Goal: Task Accomplishment & Management: Manage account settings

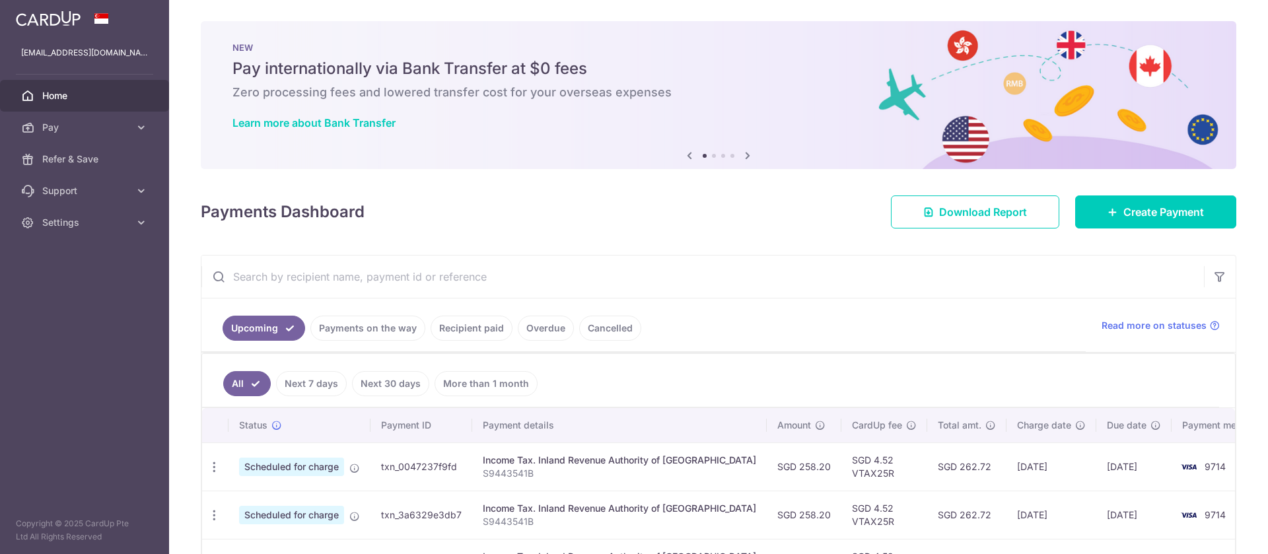
scroll to position [194, 0]
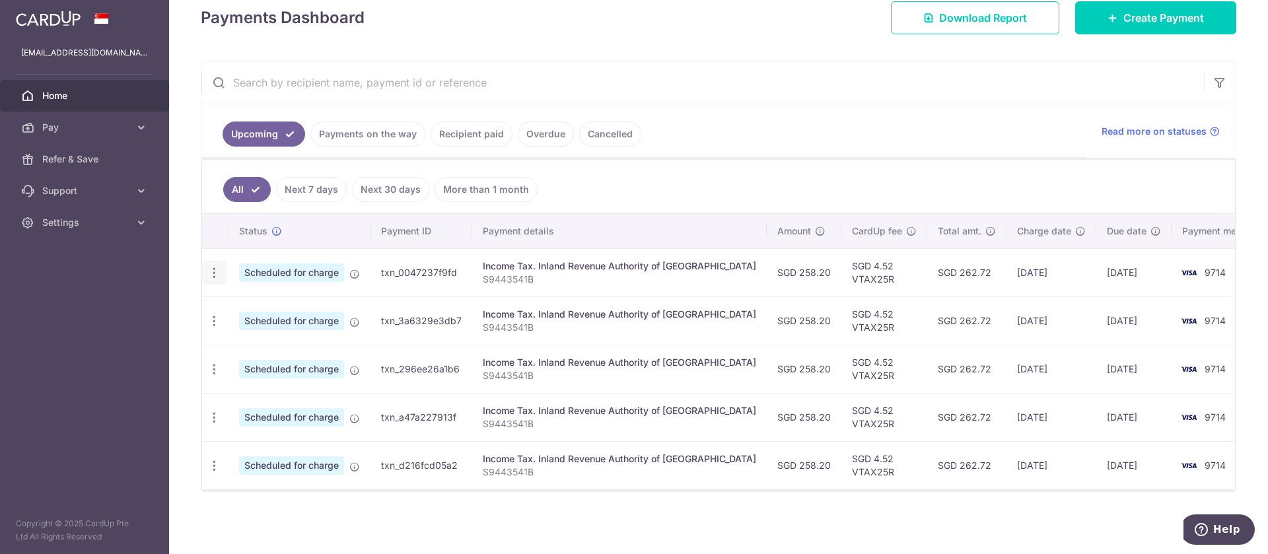
click at [211, 272] on icon "button" at bounding box center [214, 273] width 14 height 14
click at [232, 301] on link "Update payment" at bounding box center [271, 309] width 137 height 32
radio input "true"
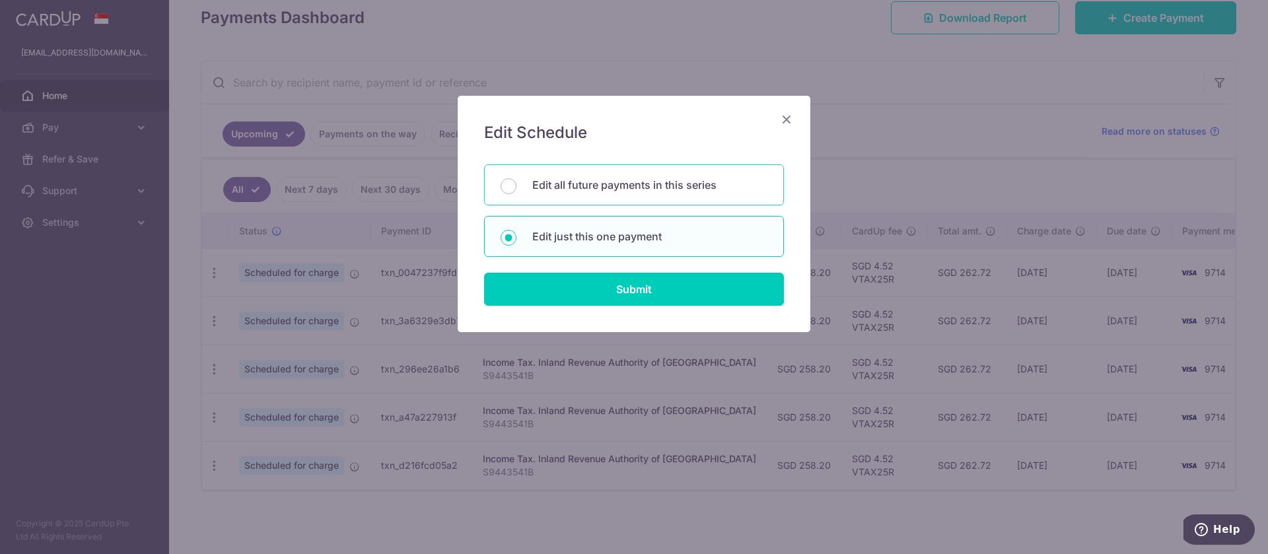
click at [534, 187] on p "Edit all future payments in this series" at bounding box center [649, 185] width 235 height 16
click at [517, 187] on input "Edit all future payments in this series" at bounding box center [509, 186] width 16 height 16
radio input "true"
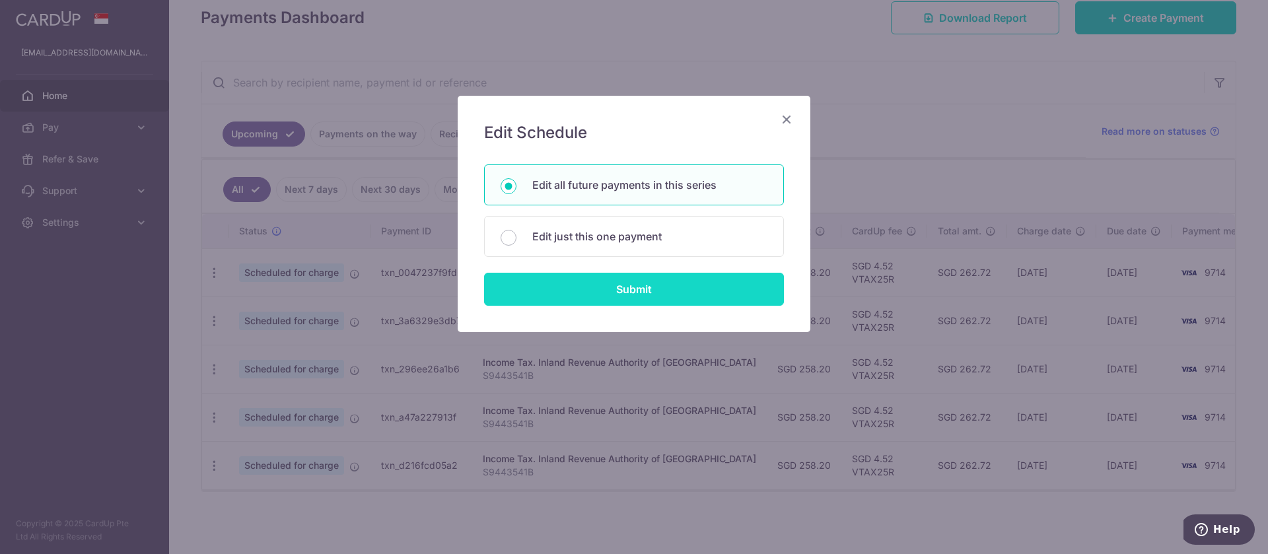
click at [568, 282] on input "Submit" at bounding box center [634, 289] width 300 height 33
radio input "true"
type input "258.20"
type input "S9443541B"
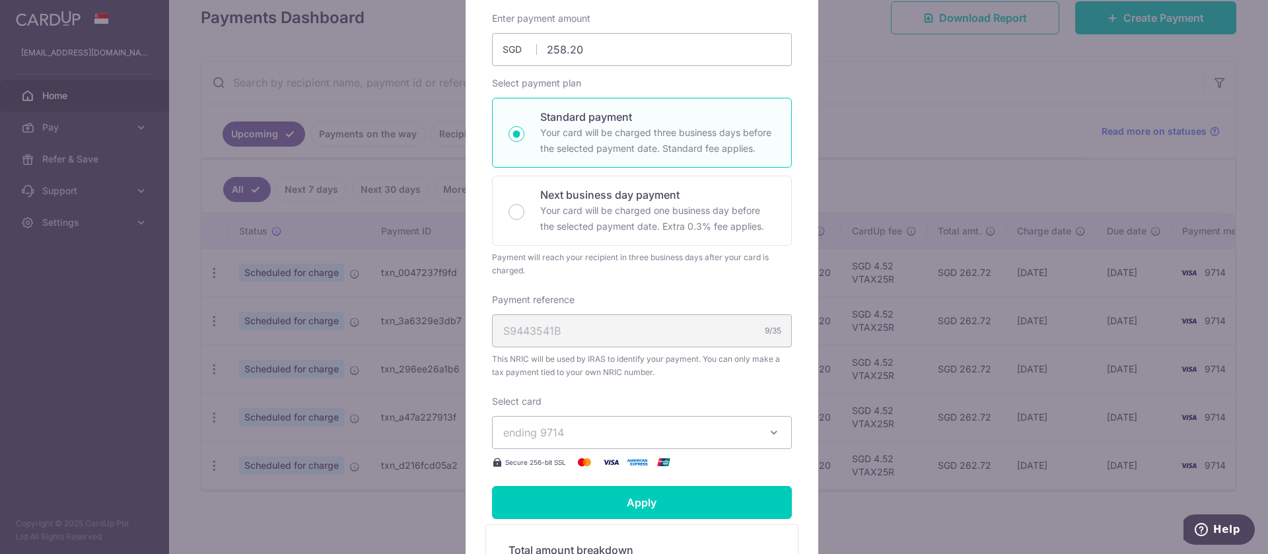
scroll to position [376, 0]
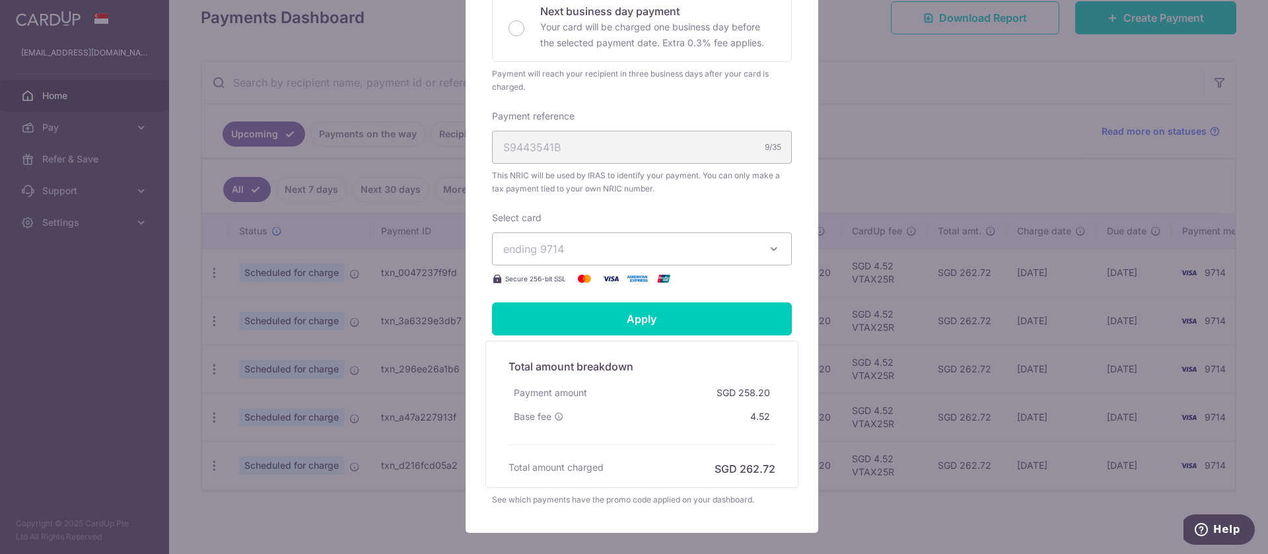
click at [571, 249] on span "ending 9714" at bounding box center [630, 249] width 254 height 16
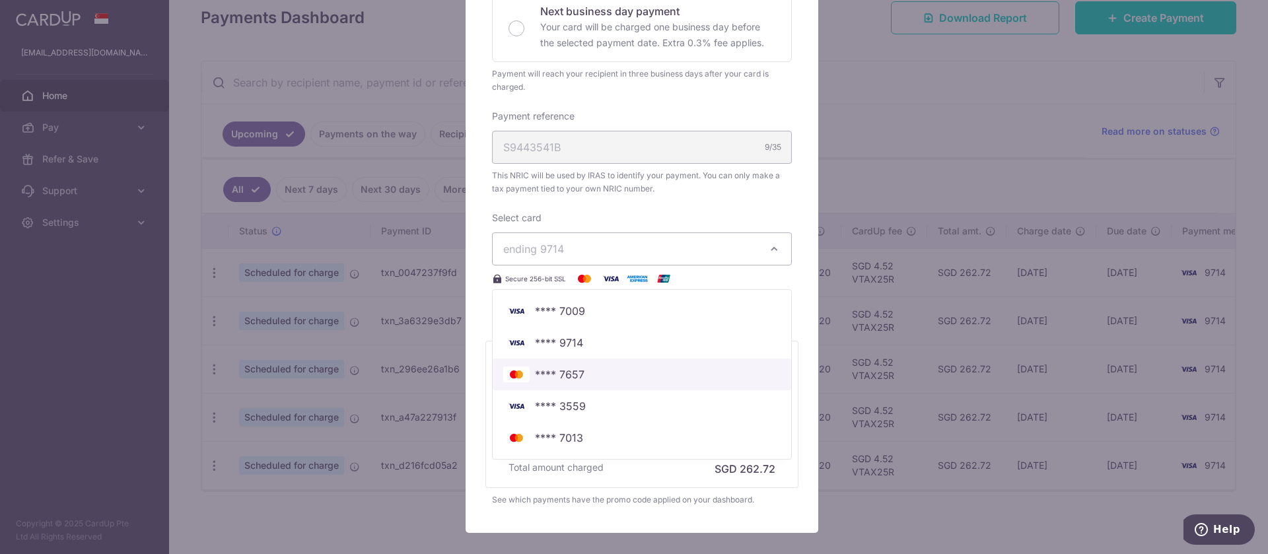
scroll to position [450, 0]
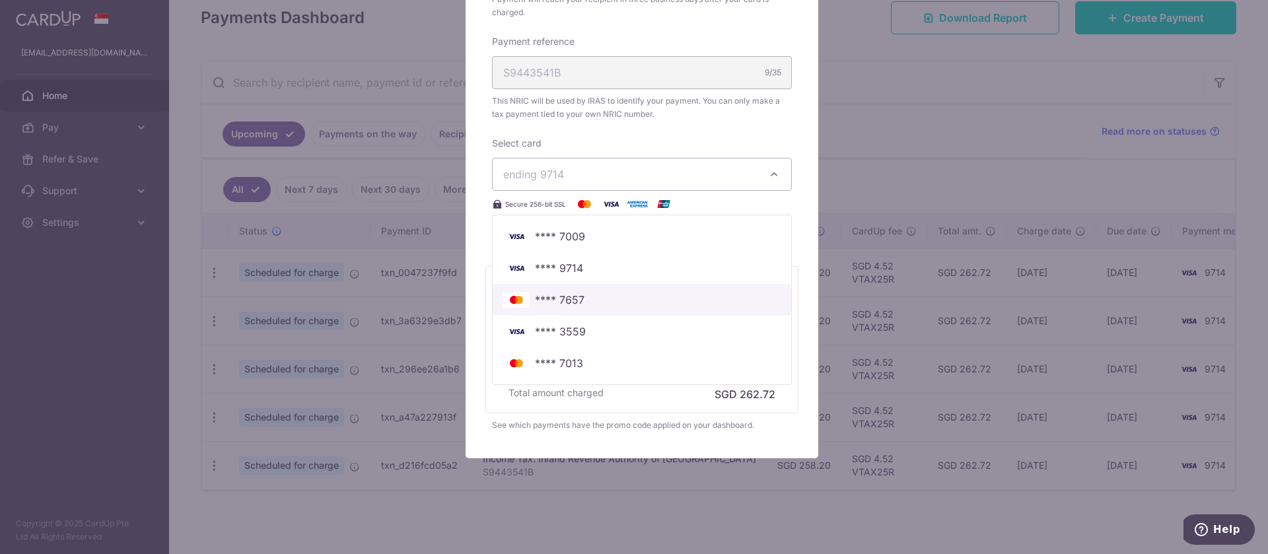
click at [571, 390] on h6 "Total amount charged" at bounding box center [556, 392] width 95 height 13
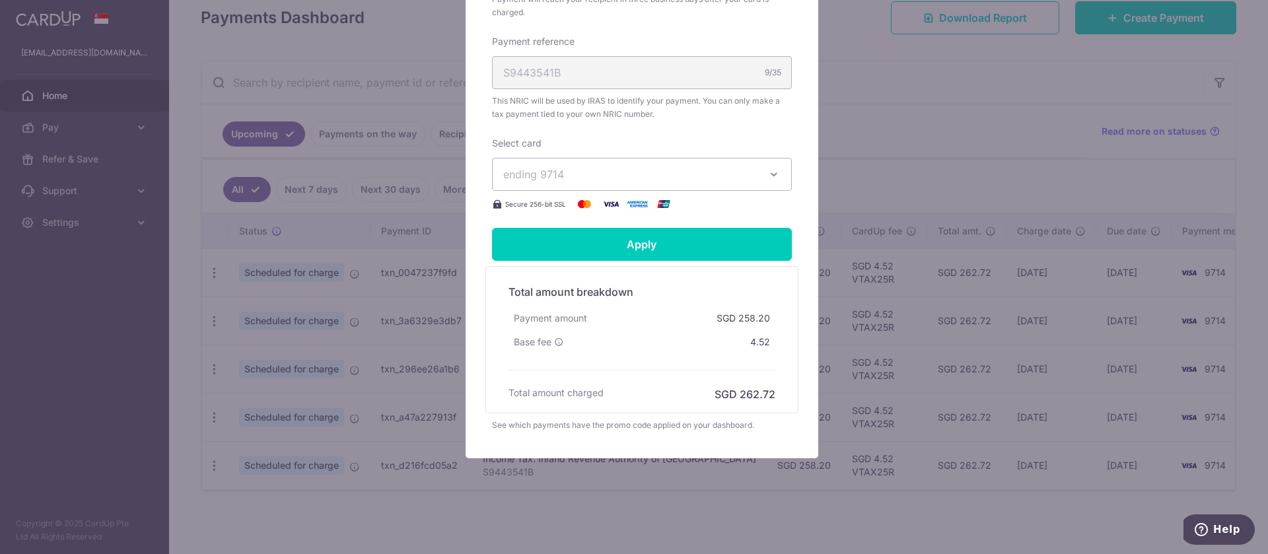
scroll to position [306, 0]
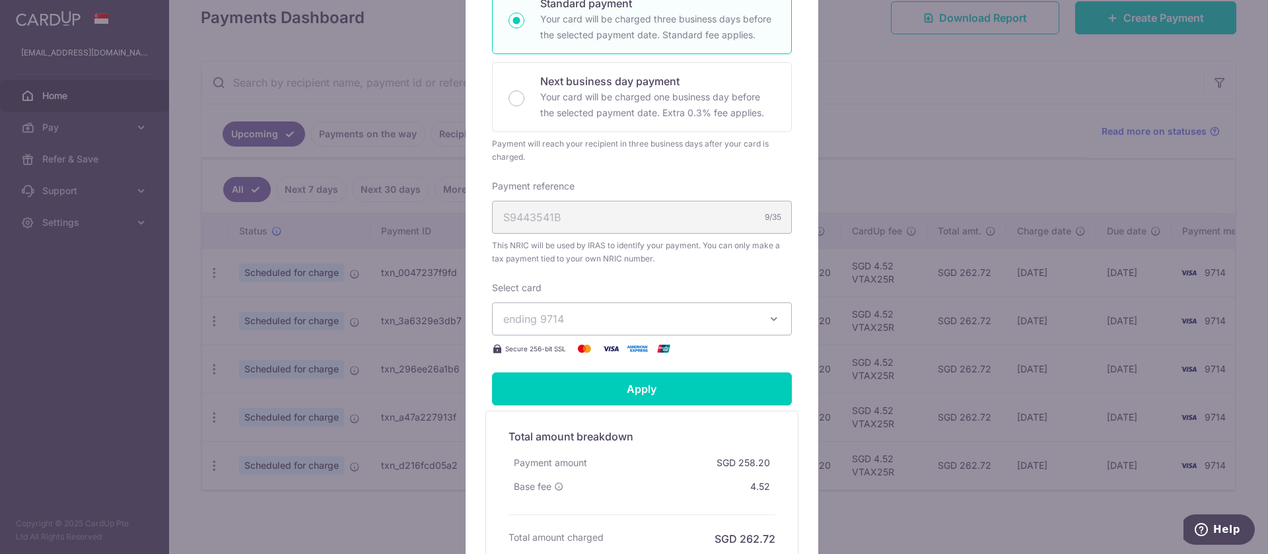
click at [639, 301] on div "Select card ending 9714 **** 7009 **** 9714 **** 7657 **** 3559 **** 7013" at bounding box center [642, 318] width 300 height 75
click at [629, 305] on button "ending 9714" at bounding box center [642, 319] width 300 height 33
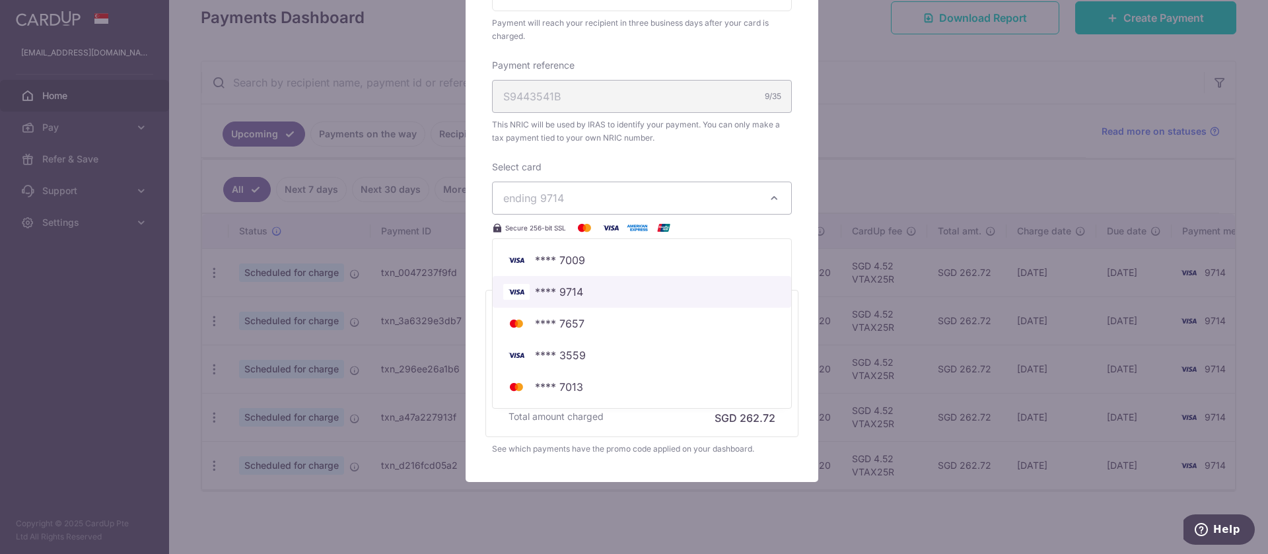
scroll to position [450, 0]
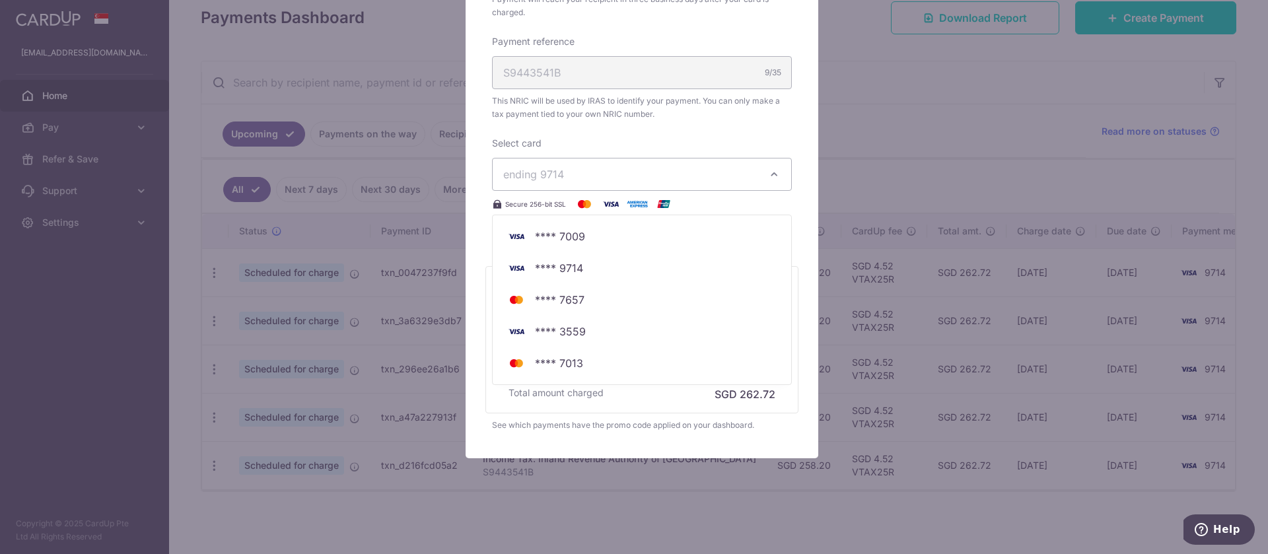
click at [552, 445] on div "Edit payment By clicking apply, you will make changes to all 5 payments to Inla…" at bounding box center [642, 51] width 353 height 813
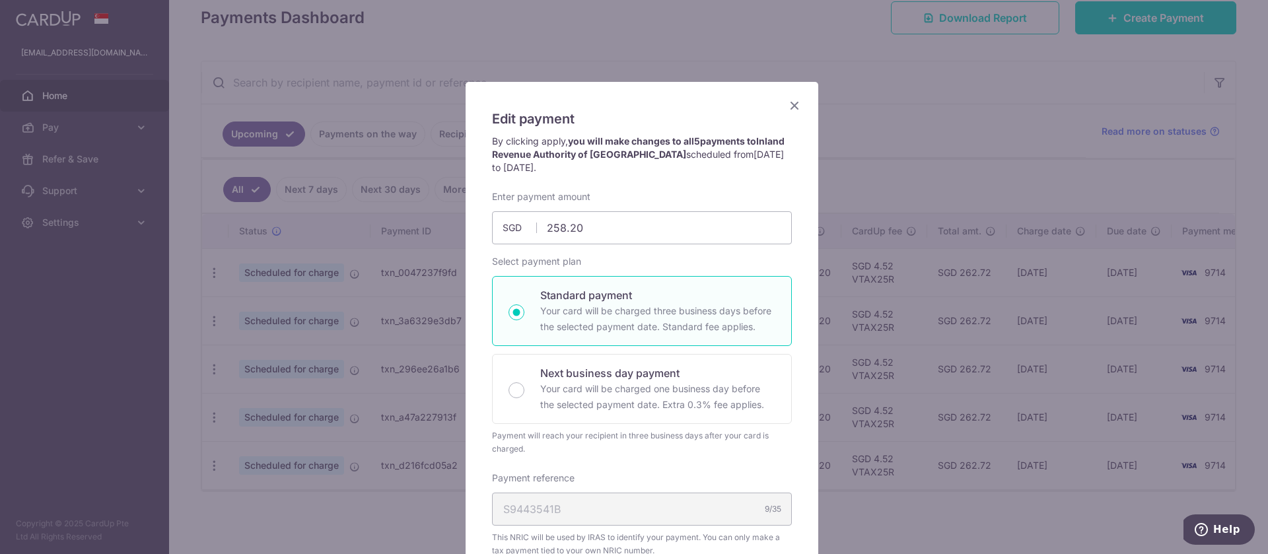
scroll to position [0, 0]
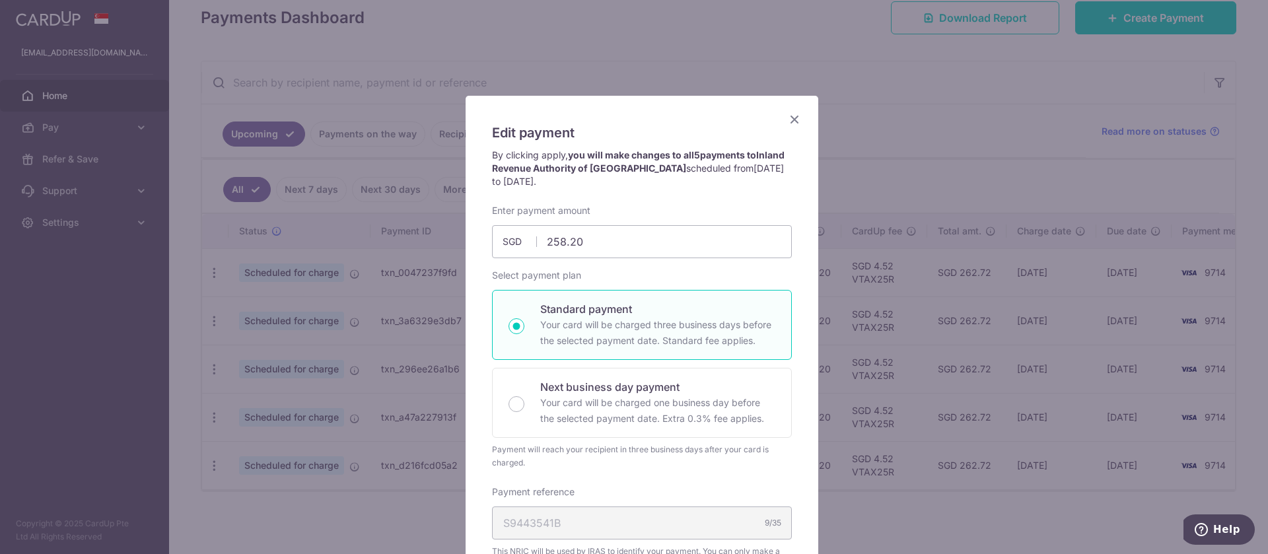
click at [788, 114] on icon "Close" at bounding box center [795, 119] width 16 height 17
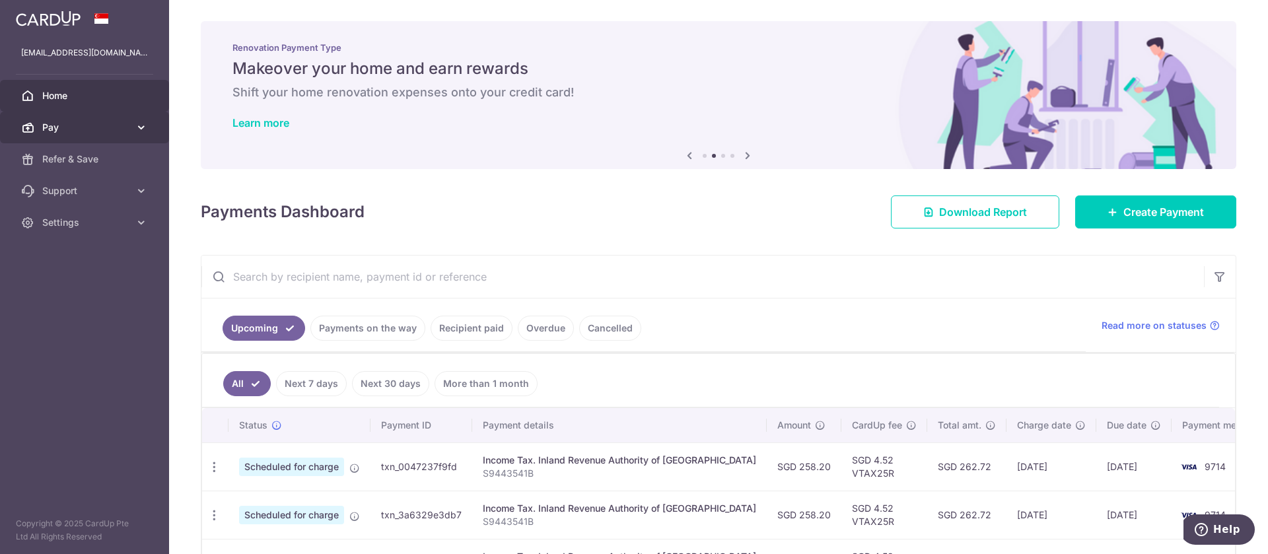
click at [129, 121] on span "Pay" at bounding box center [85, 127] width 87 height 13
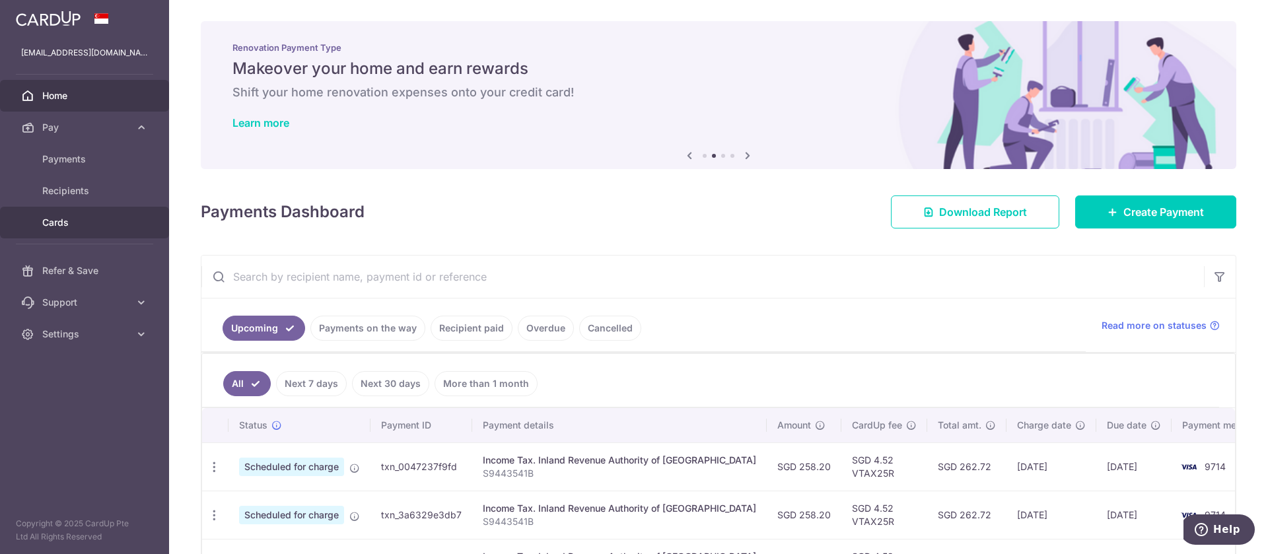
click at [69, 213] on link "Cards" at bounding box center [84, 223] width 169 height 32
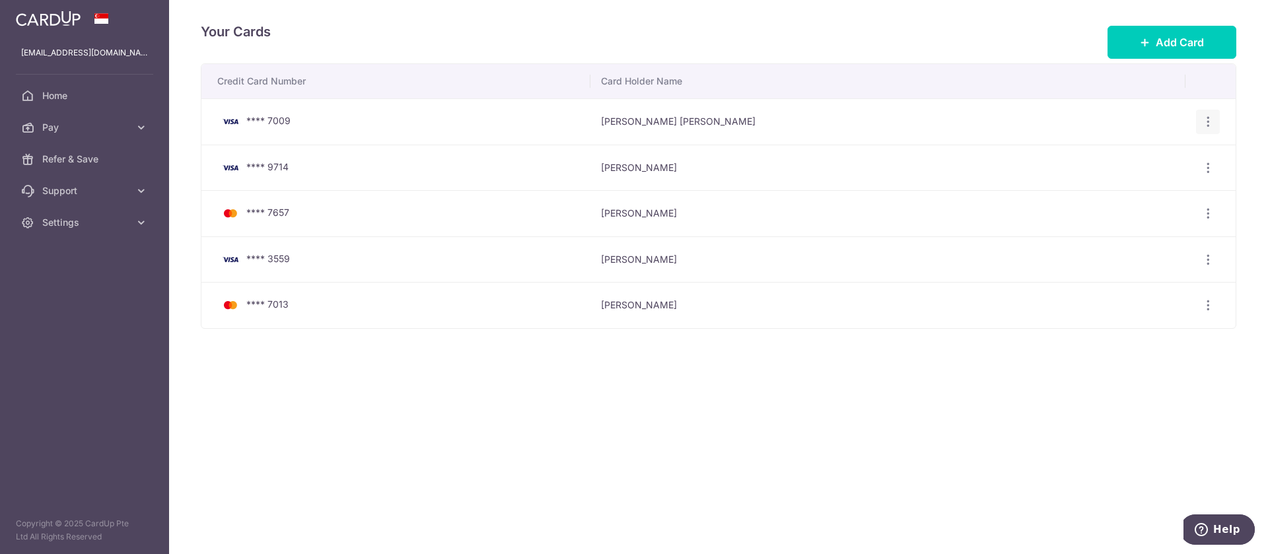
click at [1215, 112] on div "View/Edit Delete" at bounding box center [1208, 122] width 24 height 24
click at [1210, 118] on icon "button" at bounding box center [1208, 122] width 14 height 14
click at [1154, 185] on span "Delete" at bounding box center [1164, 190] width 90 height 16
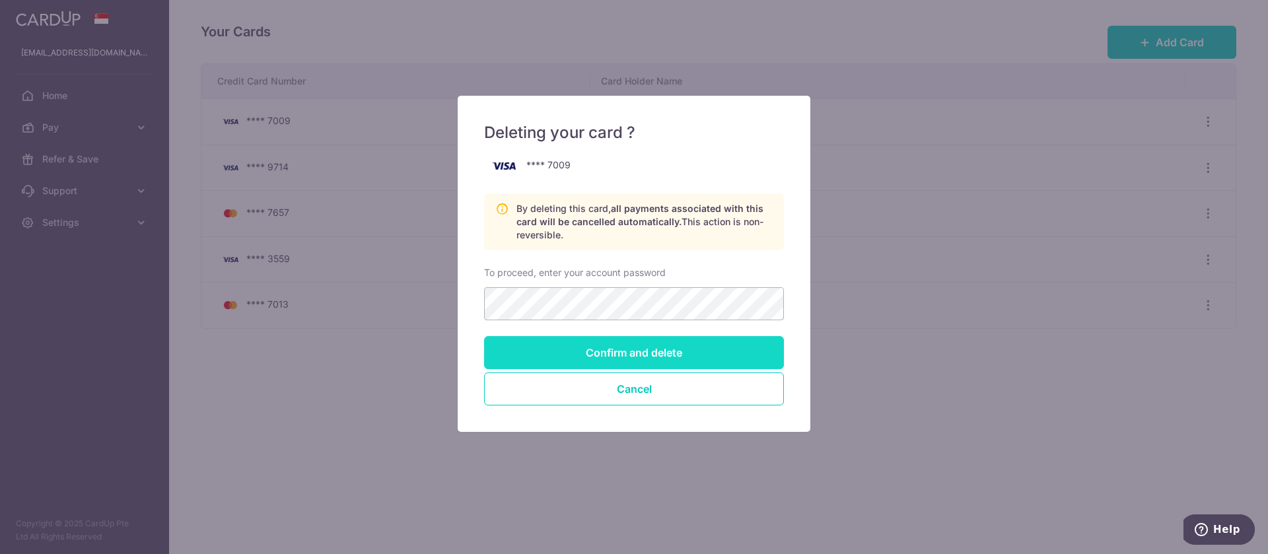
click at [628, 351] on input "Confirm and delete" at bounding box center [634, 352] width 300 height 33
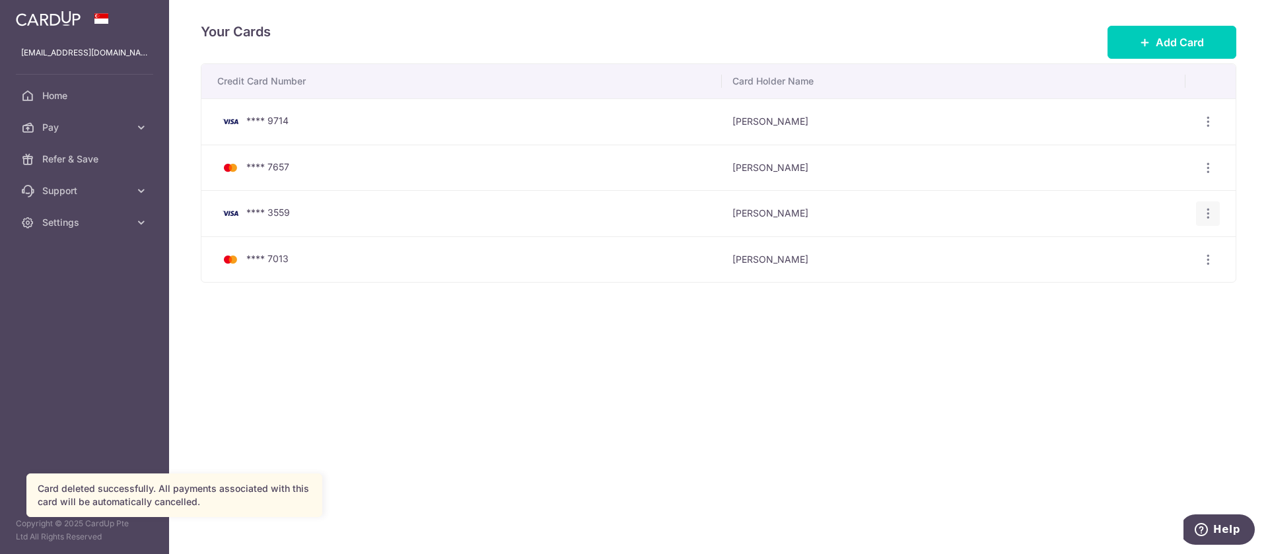
click at [1209, 217] on icon "button" at bounding box center [1208, 214] width 14 height 14
click at [1146, 279] on span "Delete" at bounding box center [1164, 282] width 90 height 16
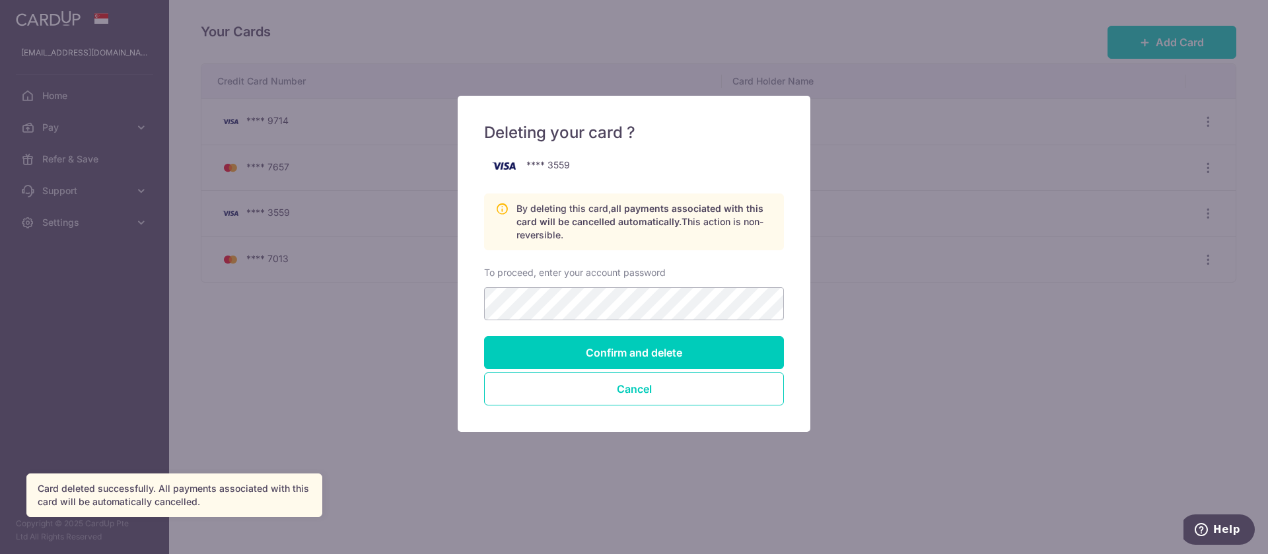
click at [924, 343] on div "Deleting your card ? **** 3559 By deleting this card, all payments associated w…" at bounding box center [634, 277] width 1268 height 554
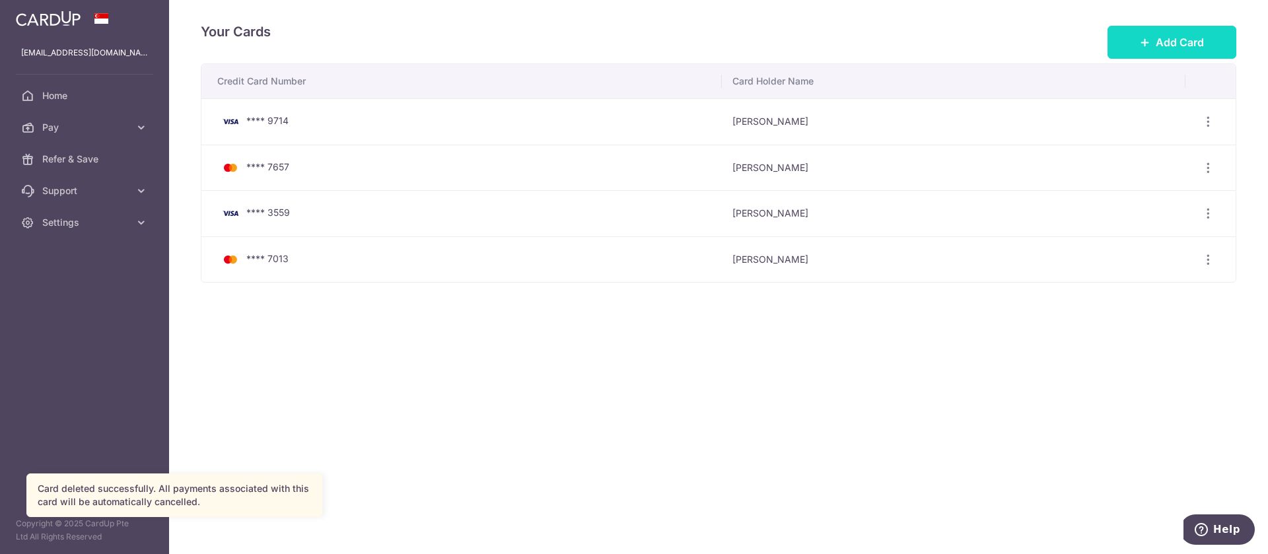
click at [1147, 41] on icon at bounding box center [1145, 42] width 11 height 11
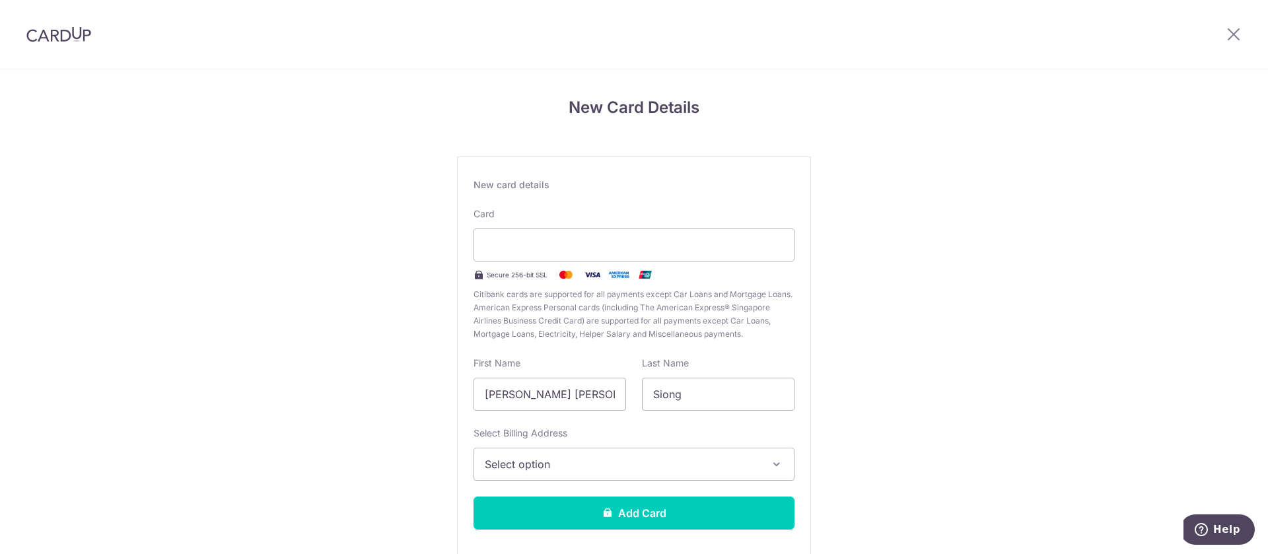
click at [655, 452] on button "Select option" at bounding box center [634, 464] width 321 height 33
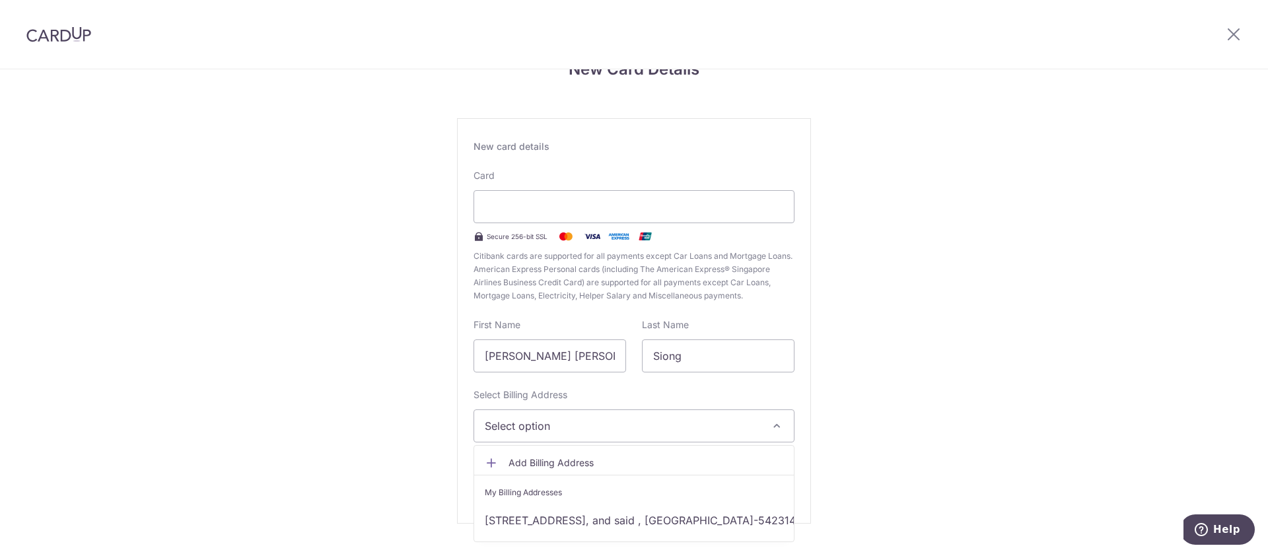
scroll to position [70, 0]
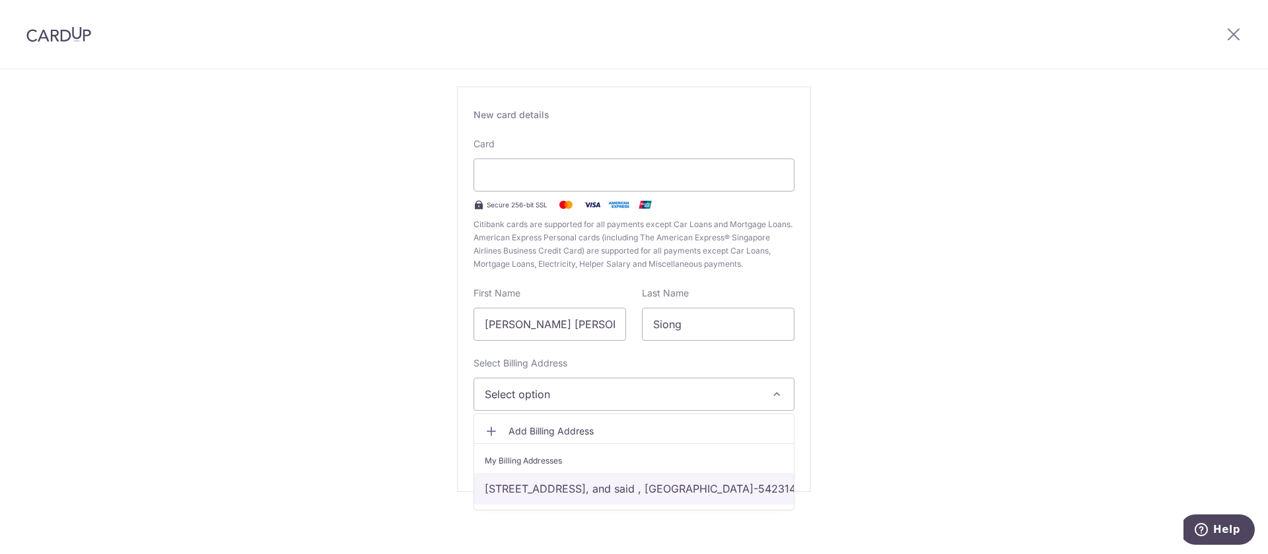
click at [625, 481] on link "314B Anchorvale Link, #07-129, Singapore, and said , Singapore-542314" at bounding box center [634, 489] width 320 height 32
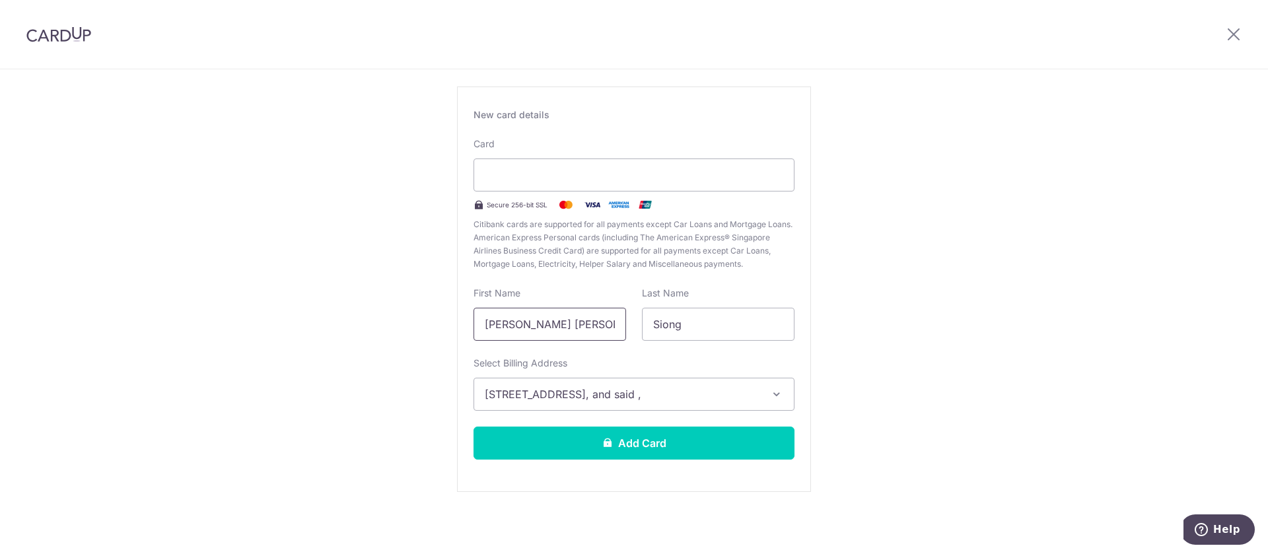
drag, startPoint x: 518, startPoint y: 323, endPoint x: 357, endPoint y: 317, distance: 161.3
click at [357, 317] on div "New Card Details New card details Card Secure 256-bit SSL Citibank cards are su…" at bounding box center [634, 276] width 1268 height 555
type input "Jeannie"
click at [526, 436] on button "Add Card" at bounding box center [634, 443] width 321 height 33
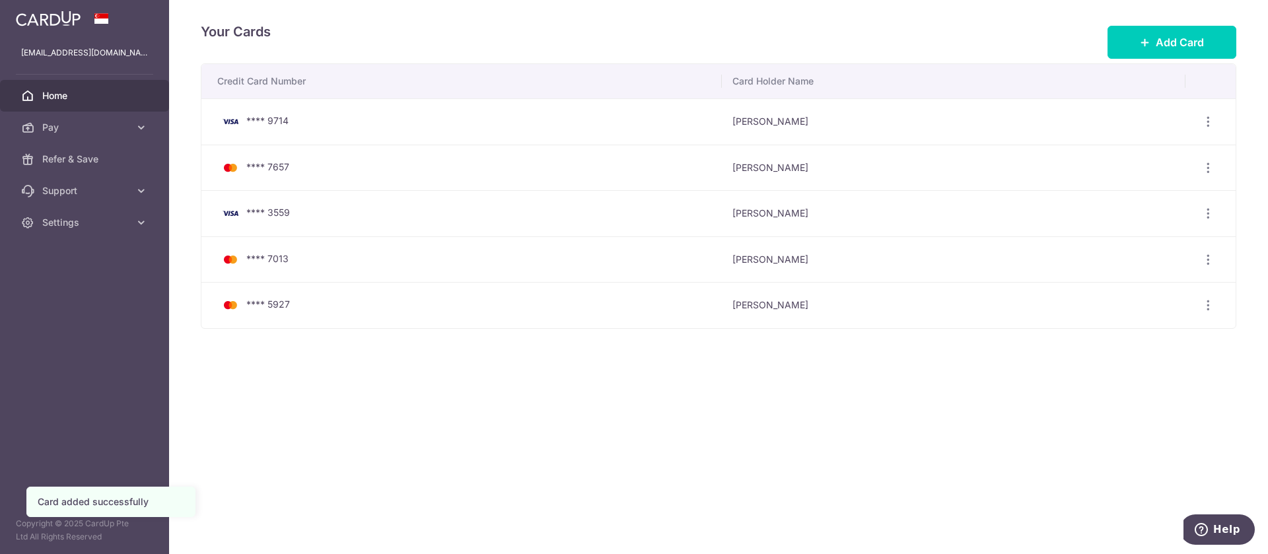
click at [100, 102] on span "Home" at bounding box center [85, 95] width 87 height 13
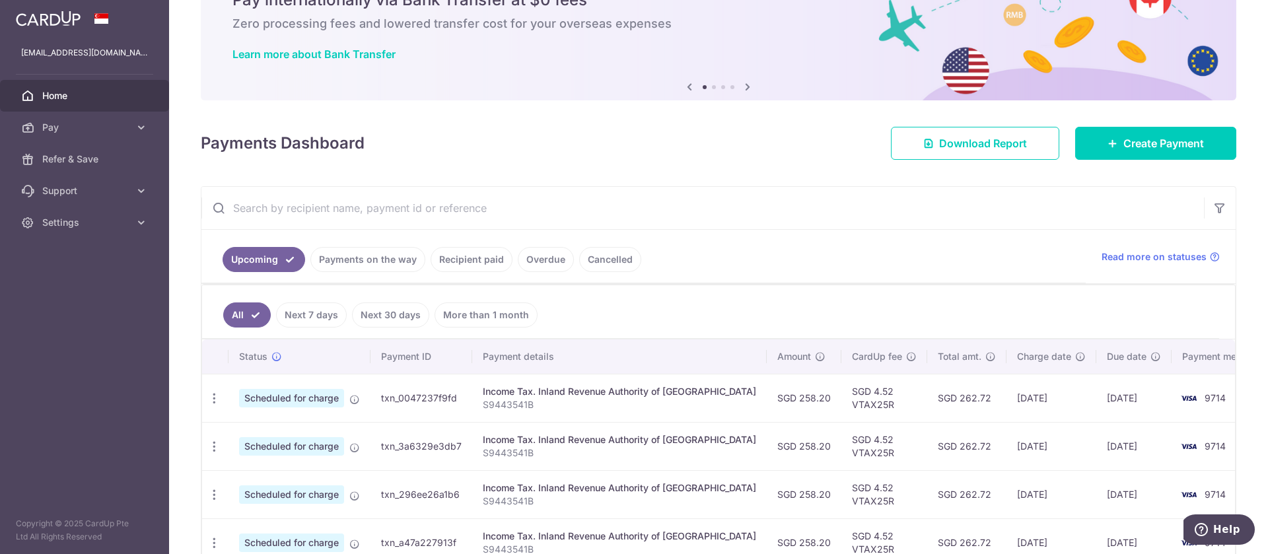
scroll to position [99, 0]
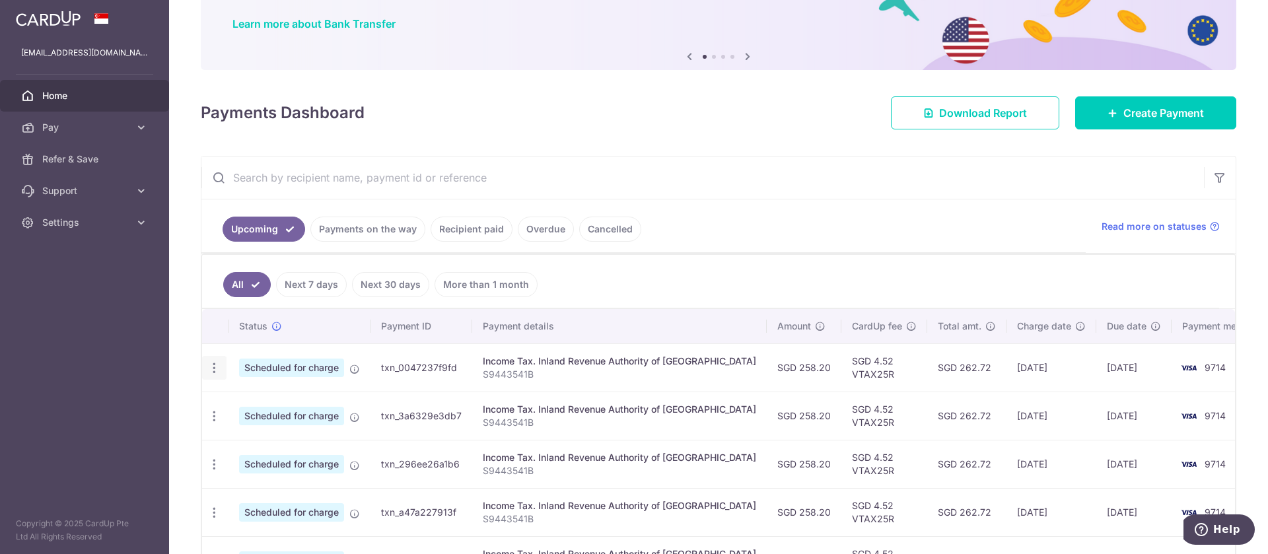
click at [216, 369] on icon "button" at bounding box center [214, 368] width 14 height 14
click at [240, 400] on span "Update payment" at bounding box center [285, 404] width 90 height 16
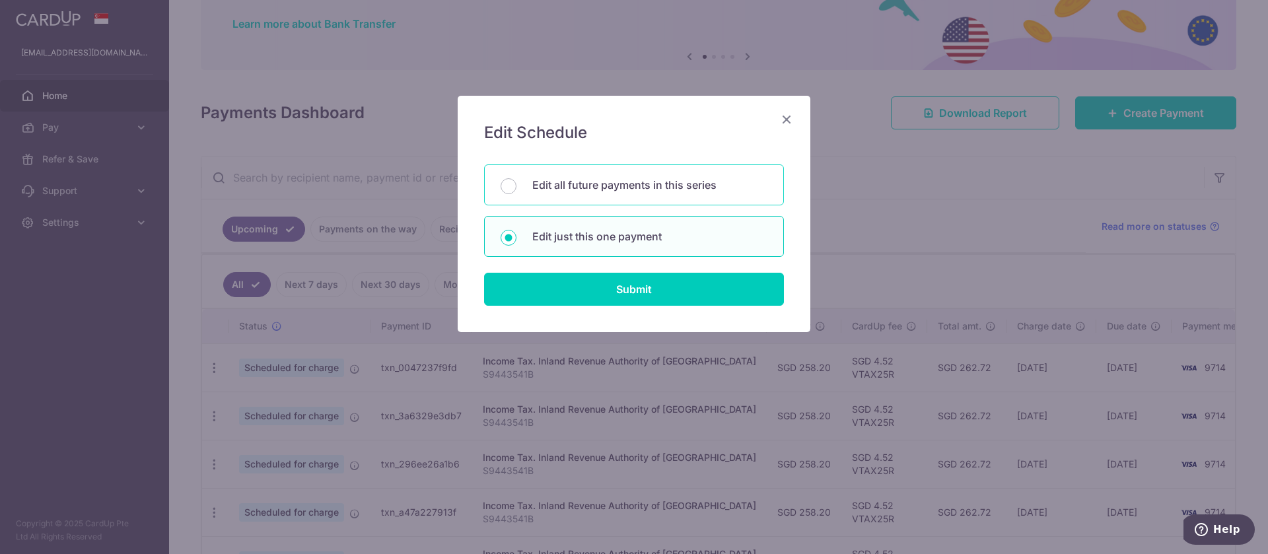
click at [635, 190] on p "Edit all future payments in this series" at bounding box center [649, 185] width 235 height 16
click at [517, 190] on input "Edit all future payments in this series" at bounding box center [509, 186] width 16 height 16
radio input "true"
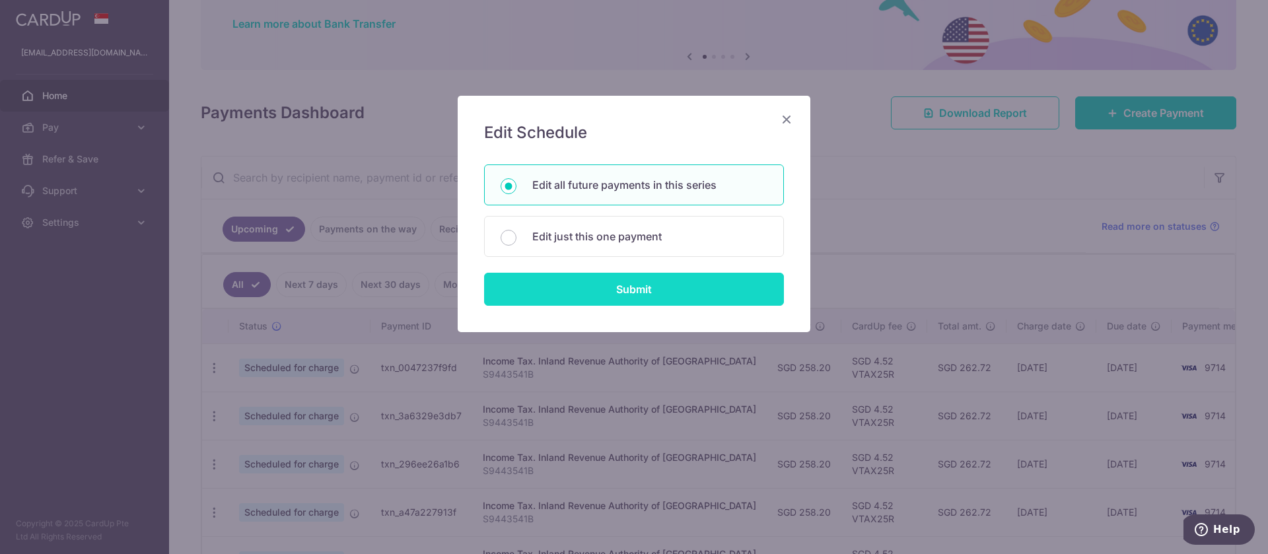
click at [619, 290] on input "Submit" at bounding box center [634, 289] width 300 height 33
radio input "true"
type input "258.20"
type input "S9443541B"
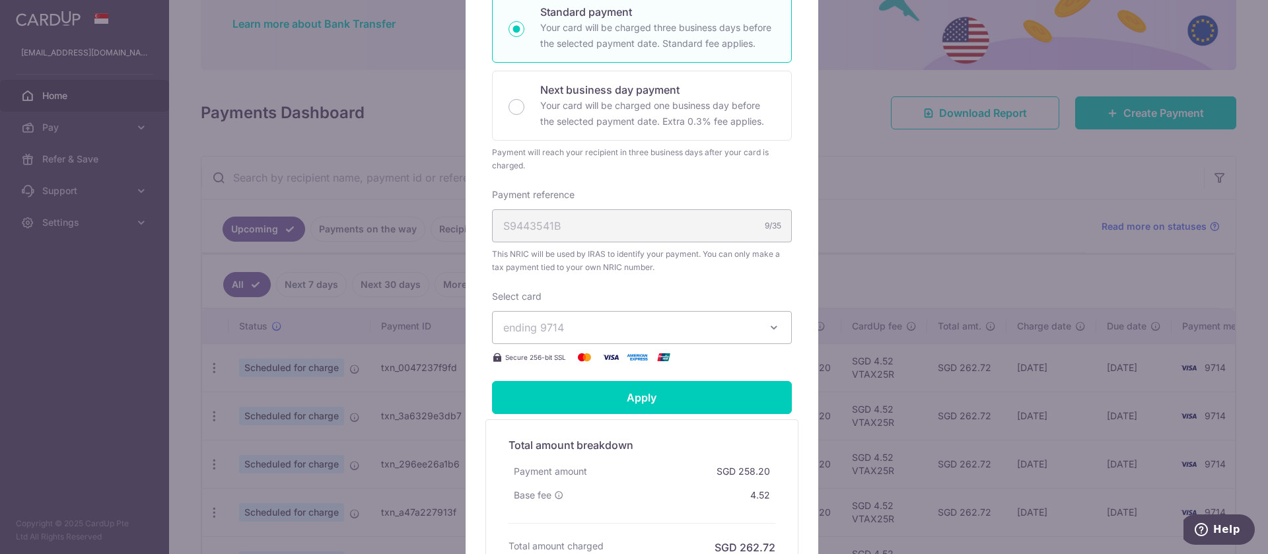
scroll to position [396, 0]
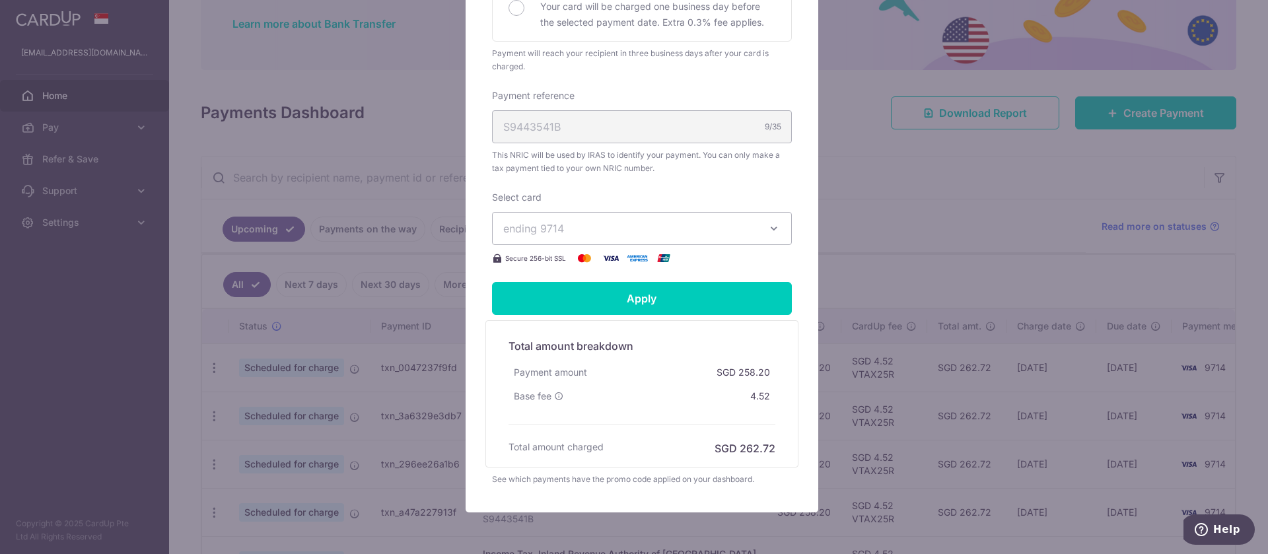
click at [604, 228] on span "ending 9714" at bounding box center [630, 229] width 254 height 16
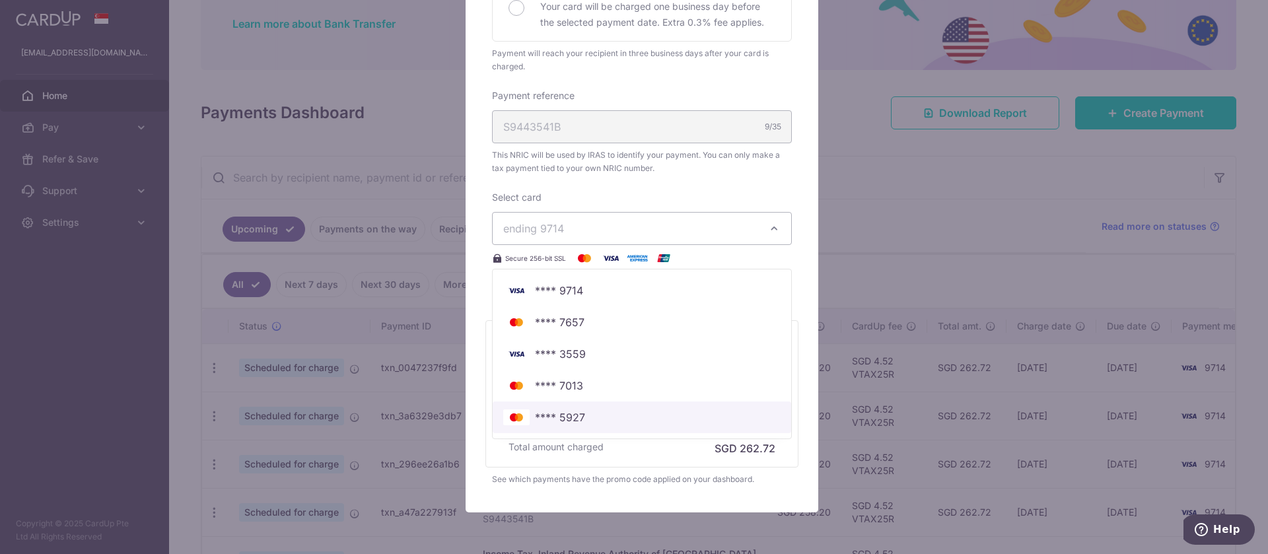
click at [566, 411] on span "**** 5927" at bounding box center [560, 418] width 50 height 16
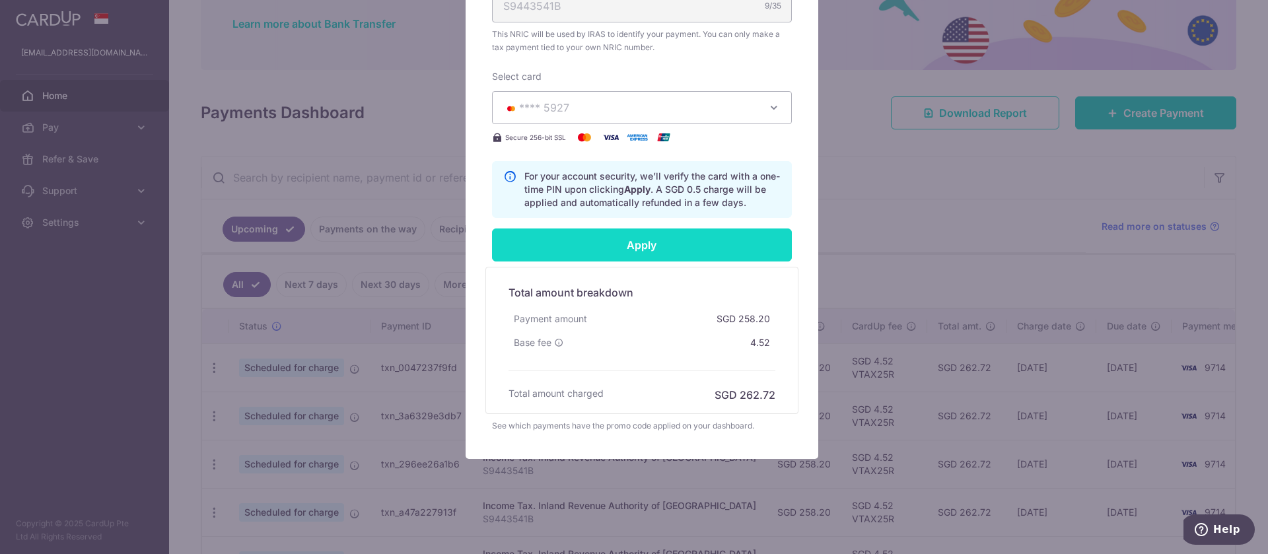
scroll to position [518, 0]
click at [672, 244] on input "Apply" at bounding box center [642, 244] width 300 height 33
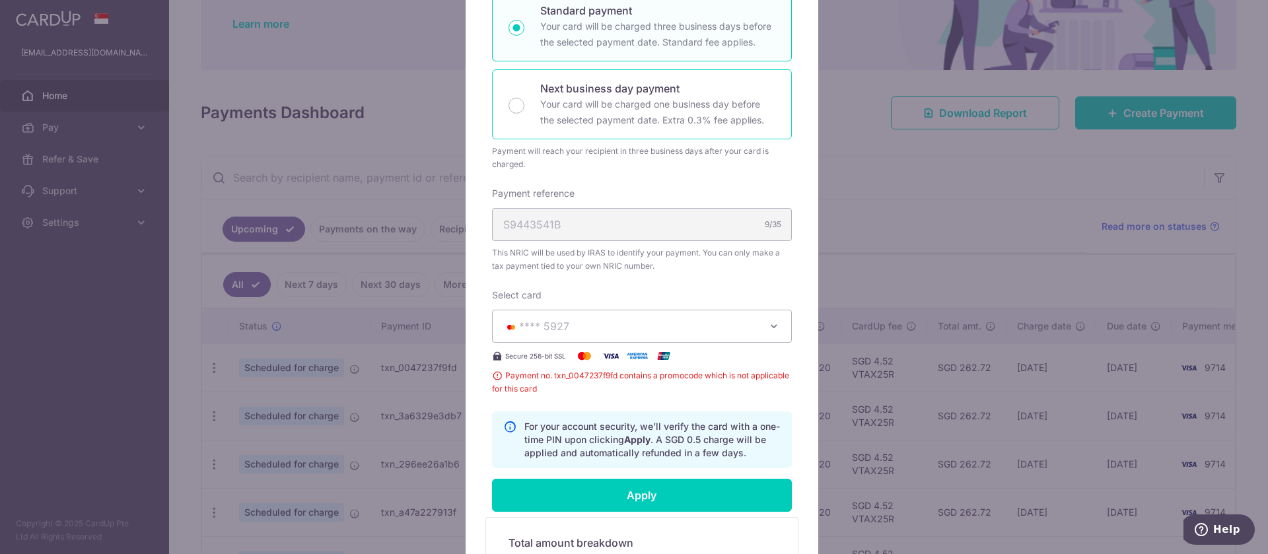
scroll to position [419, 0]
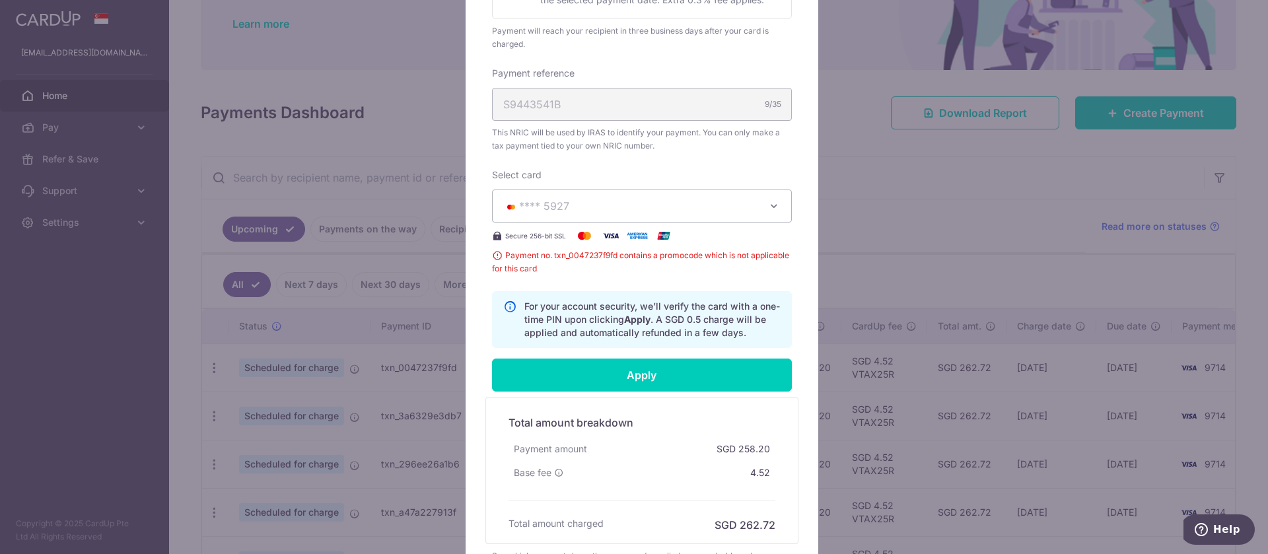
click at [836, 246] on div "Edit payment By clicking apply, you will make changes to all 5 payments to Inla…" at bounding box center [634, 277] width 1268 height 554
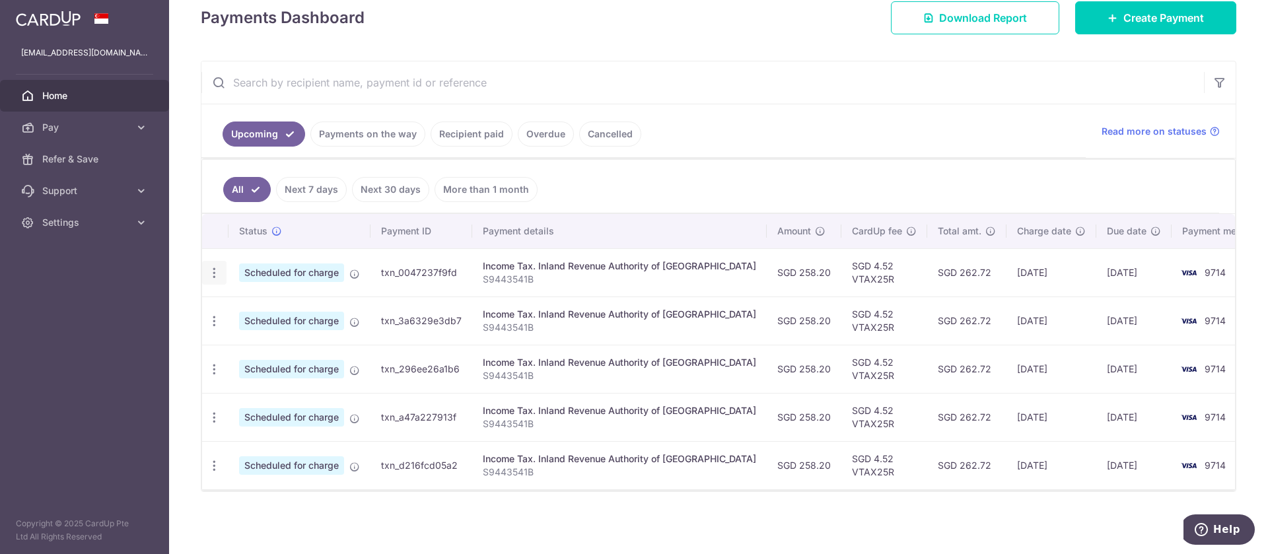
click at [221, 269] on div "Update payment Cancel payment" at bounding box center [214, 273] width 24 height 24
click at [214, 273] on icon "button" at bounding box center [214, 273] width 14 height 14
click at [238, 337] on link "Cancel payment" at bounding box center [271, 341] width 137 height 33
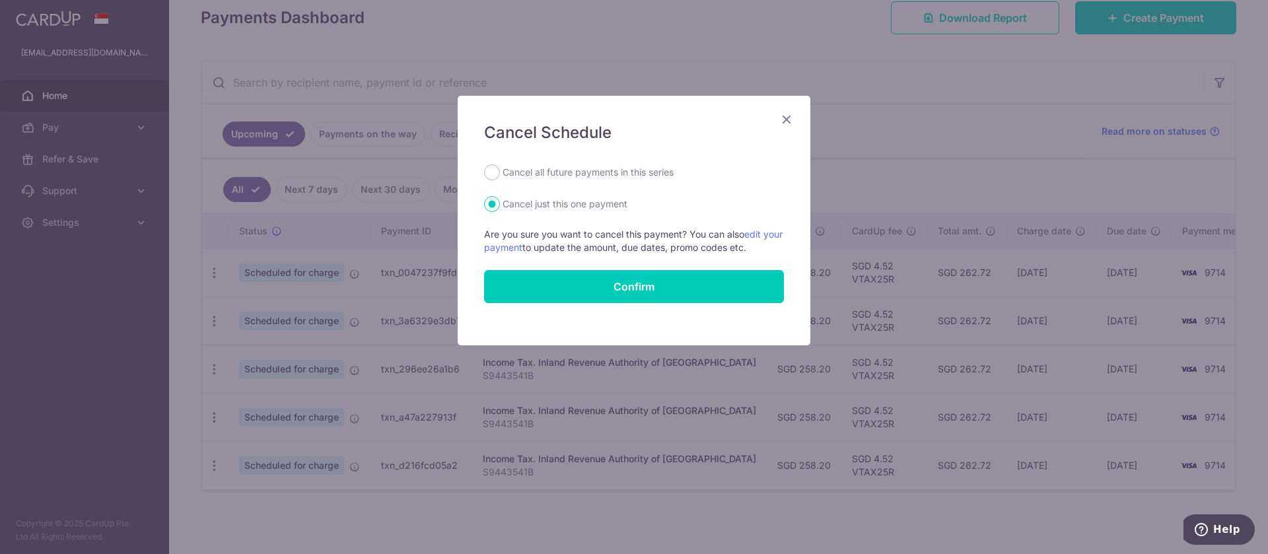
click at [559, 168] on label "Cancel all future payments in this series" at bounding box center [588, 172] width 171 height 16
click at [500, 168] on input "Cancel all future payments in this series" at bounding box center [492, 172] width 16 height 16
radio input "true"
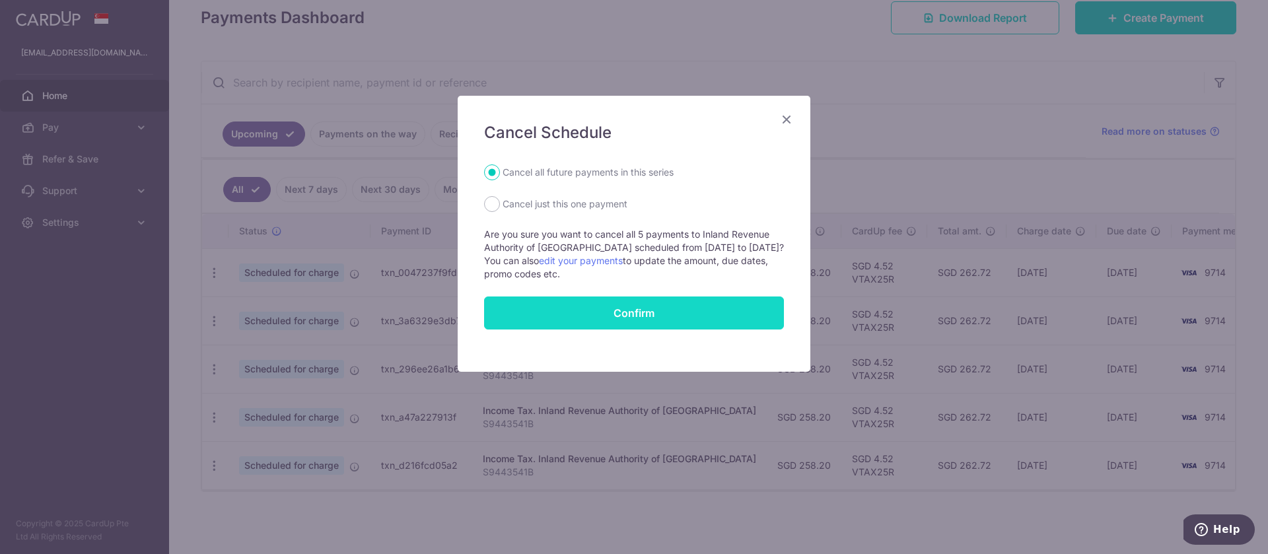
click at [627, 309] on button "Confirm" at bounding box center [634, 313] width 300 height 33
